Goal: Find contact information: Find contact information

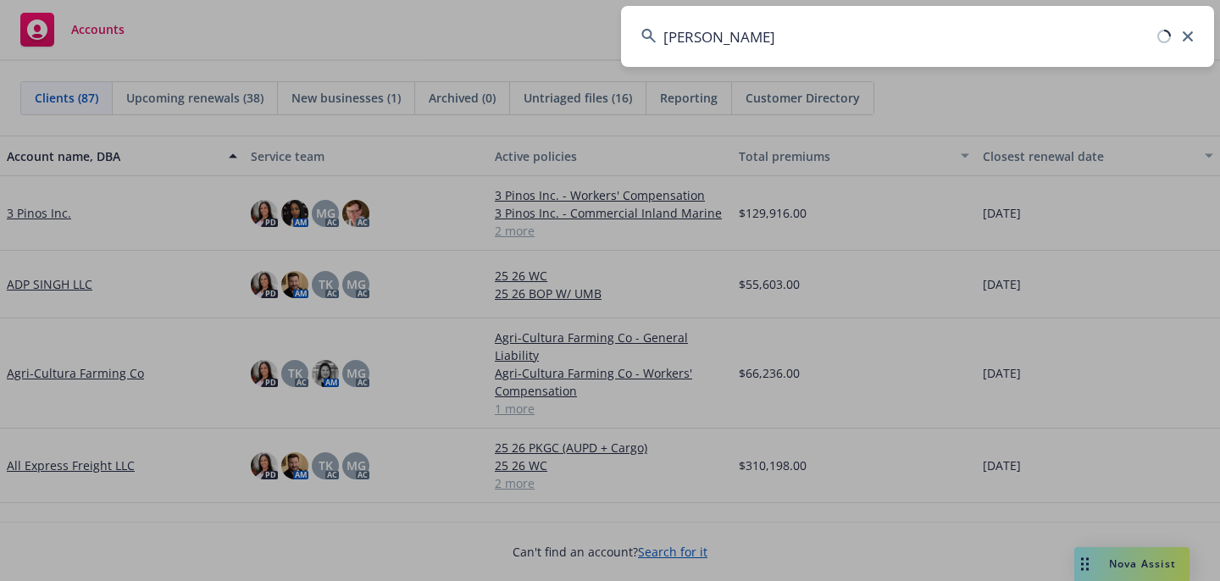
type input "[PERSON_NAME] packing"
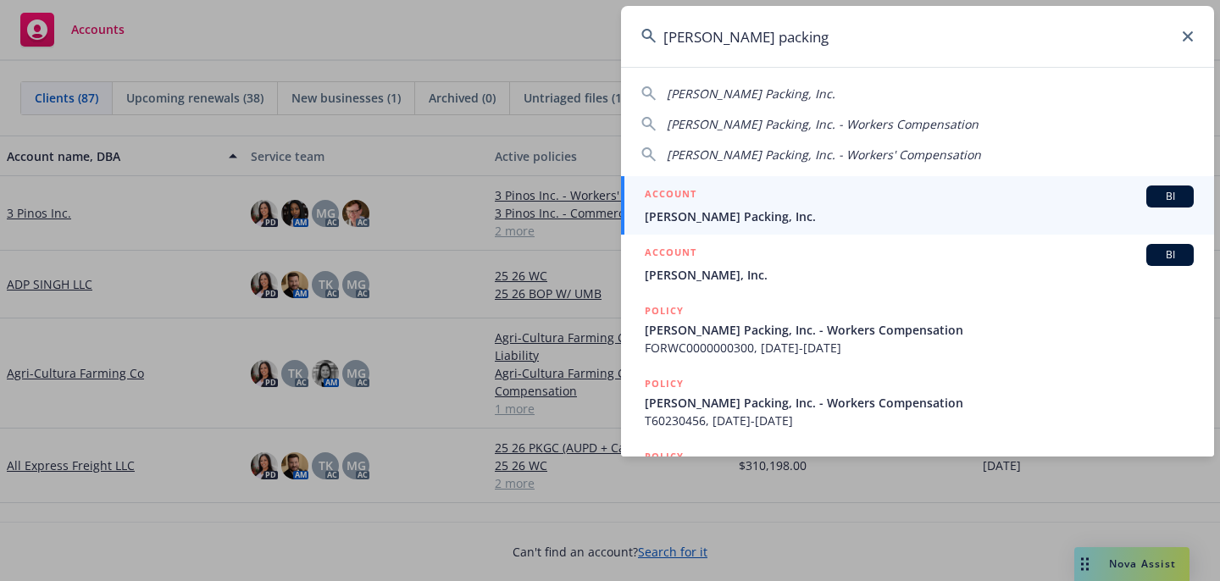
click at [904, 196] on div "ACCOUNT BI" at bounding box center [919, 197] width 549 height 22
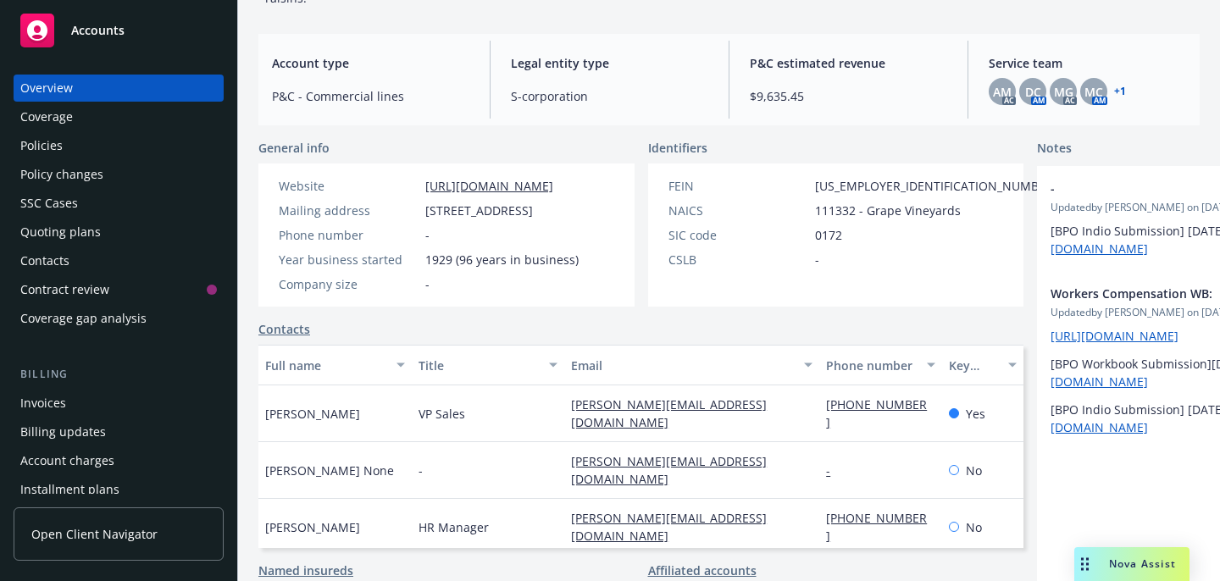
scroll to position [186, 0]
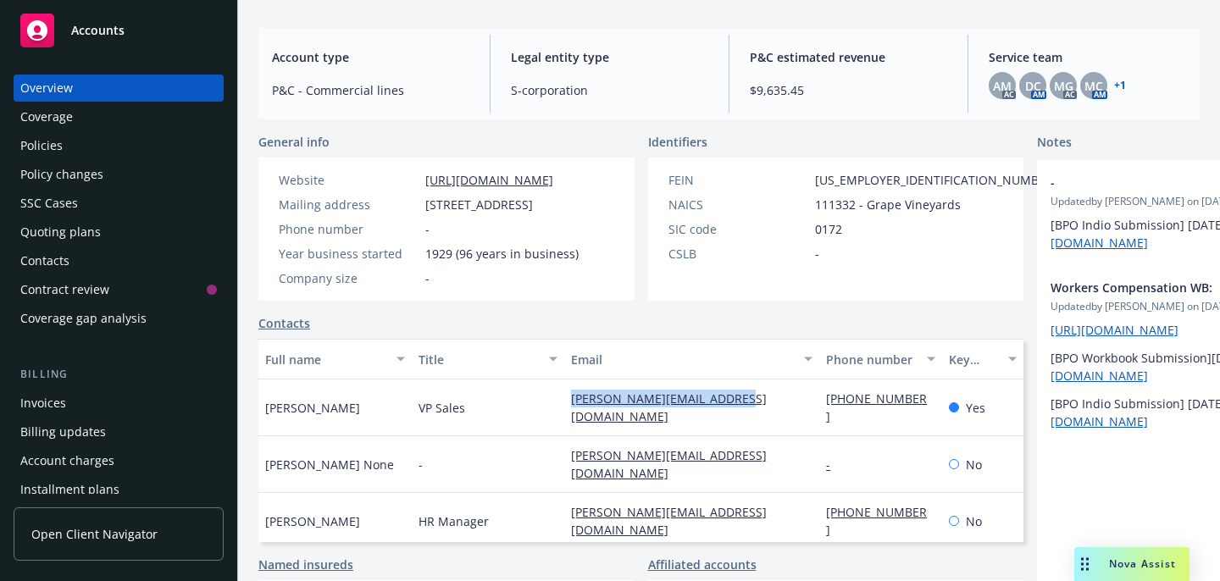
drag, startPoint x: 739, startPoint y: 397, endPoint x: 532, endPoint y: 406, distance: 207.0
click at [532, 406] on div "[PERSON_NAME] VP Sales [PERSON_NAME][EMAIL_ADDRESS][DOMAIN_NAME] [PHONE_NUMBER]…" at bounding box center [640, 408] width 765 height 57
copy div "[PERSON_NAME][EMAIL_ADDRESS][DOMAIN_NAME]"
